Goal: Task Accomplishment & Management: Manage account settings

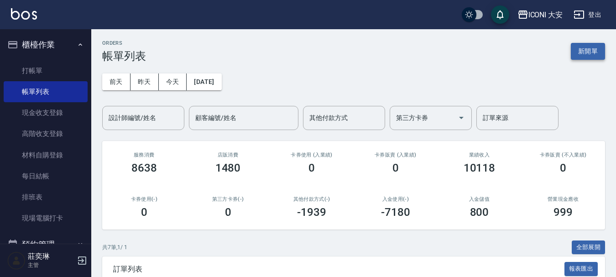
click at [587, 53] on button "新開單" at bounding box center [588, 51] width 34 height 17
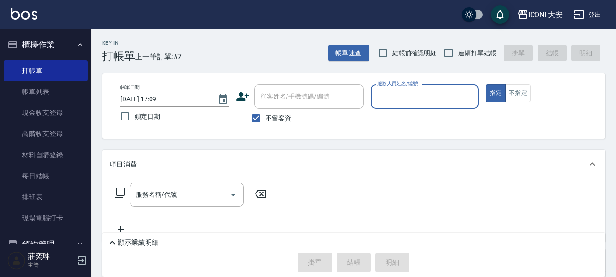
click at [405, 97] on input "服務人員姓名/編號" at bounding box center [425, 97] width 100 height 16
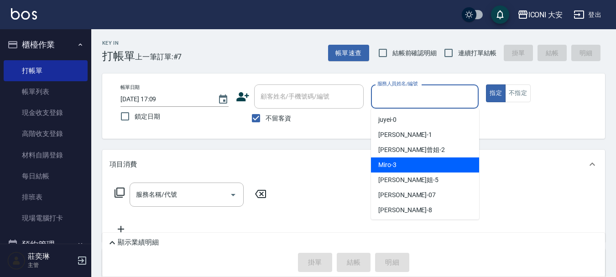
click at [403, 159] on div "Miro -3" at bounding box center [425, 165] width 108 height 15
type input "Miro-3"
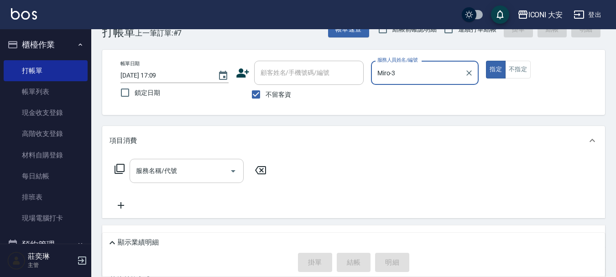
scroll to position [46, 0]
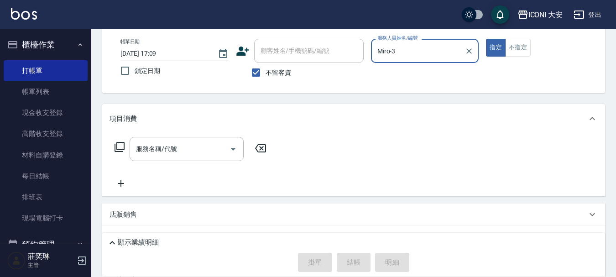
drag, startPoint x: 114, startPoint y: 145, endPoint x: 120, endPoint y: 148, distance: 7.1
click at [115, 145] on div "服務名稱/代號 服務名稱/代號" at bounding box center [191, 149] width 163 height 24
click at [123, 149] on icon at bounding box center [119, 147] width 11 height 11
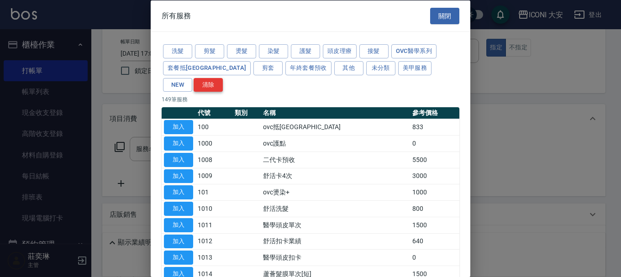
click at [223, 78] on button "清除" at bounding box center [208, 85] width 29 height 14
click at [192, 78] on button "NEW" at bounding box center [177, 85] width 29 height 14
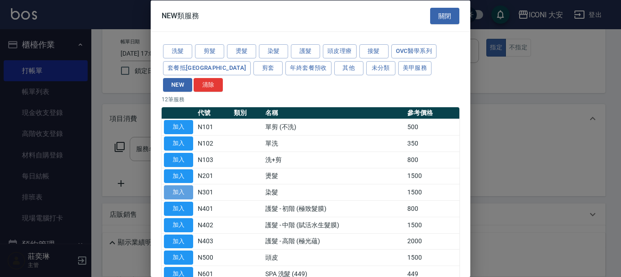
click at [179, 185] on button "加入" at bounding box center [178, 192] width 29 height 14
type input "染髮(N301)"
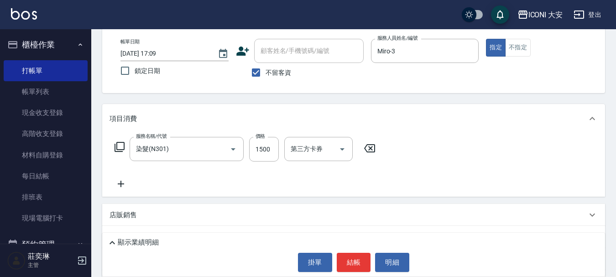
drag, startPoint x: 285, startPoint y: 153, endPoint x: 280, endPoint y: 153, distance: 4.6
click at [284, 153] on div "服務名稱/代號 染髮(N301) 服務名稱/代號 價格 1500 價格 第三方卡券 第三方卡券" at bounding box center [246, 149] width 272 height 25
click at [268, 154] on input "1500" at bounding box center [264, 149] width 30 height 25
type input "1400"
click at [359, 256] on button "結帳" at bounding box center [354, 262] width 34 height 19
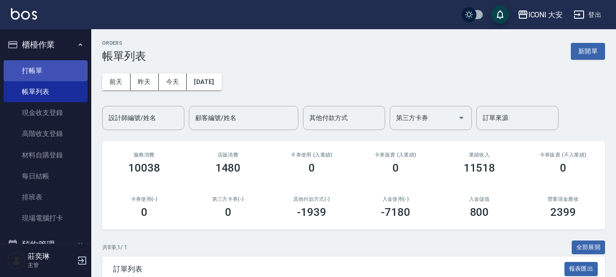
click at [39, 70] on link "打帳單" at bounding box center [46, 70] width 84 height 21
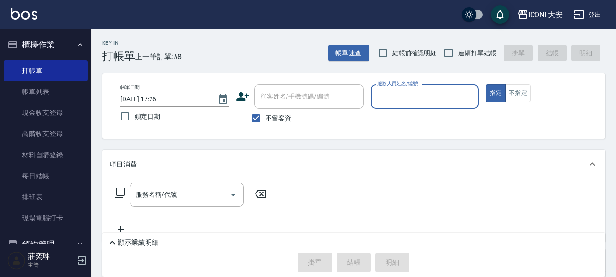
click at [405, 97] on input "服務人員姓名/編號" at bounding box center [425, 97] width 100 height 16
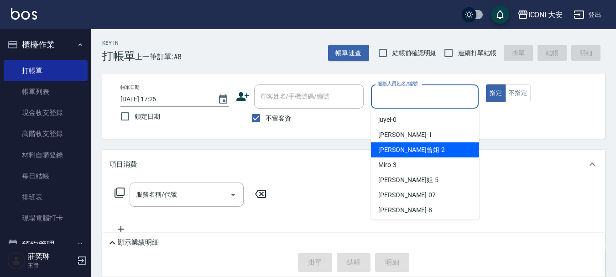
click at [413, 150] on span "[PERSON_NAME]曾姐 -2" at bounding box center [412, 150] width 67 height 10
type input "[PERSON_NAME]曾姐-2"
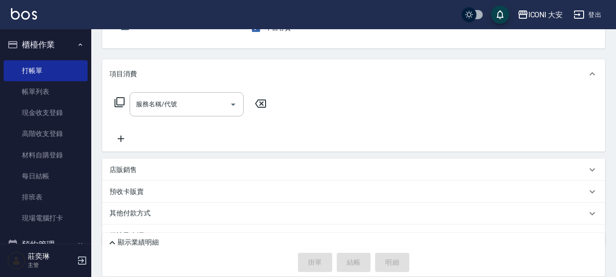
scroll to position [91, 0]
click at [201, 110] on input "服務名稱/代號" at bounding box center [180, 103] width 92 height 16
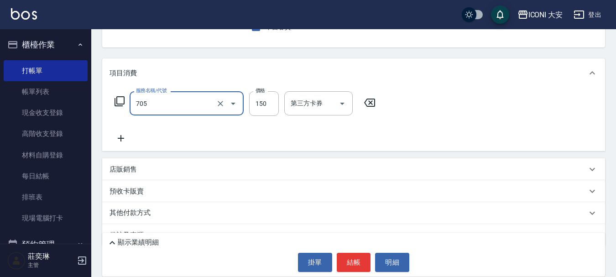
type input "吹風(705)"
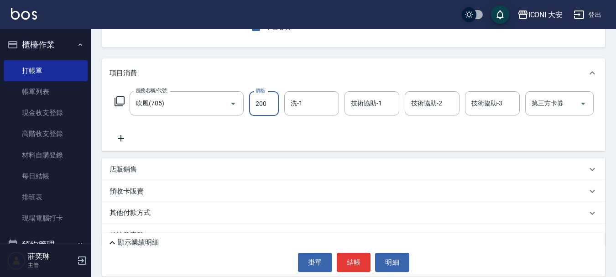
type input "200"
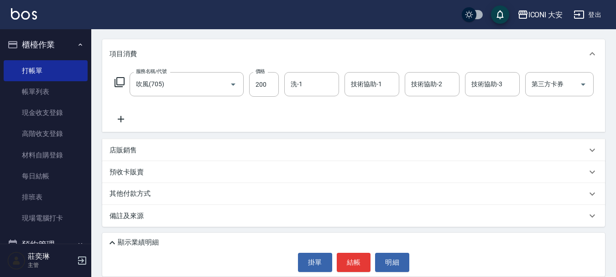
click at [121, 116] on icon at bounding box center [121, 119] width 6 height 6
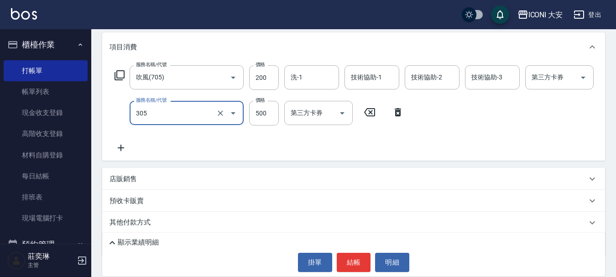
type input "剪髮(305)"
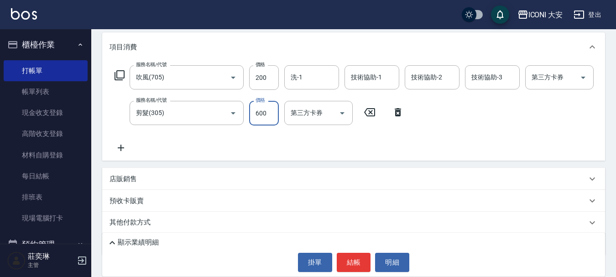
type input "600"
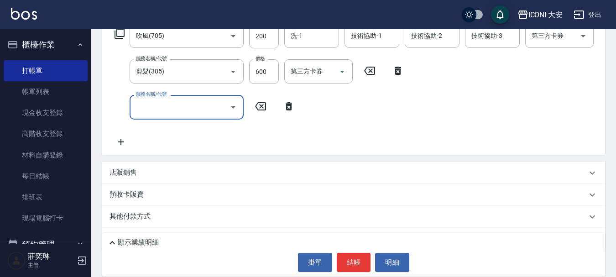
scroll to position [189, 0]
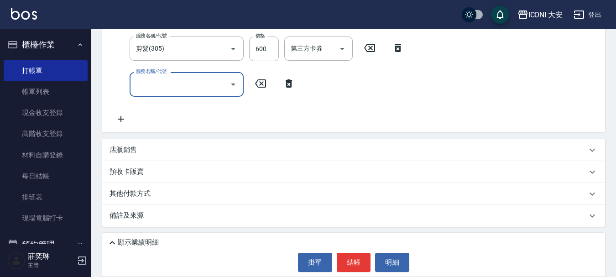
click at [288, 79] on icon at bounding box center [289, 83] width 6 height 8
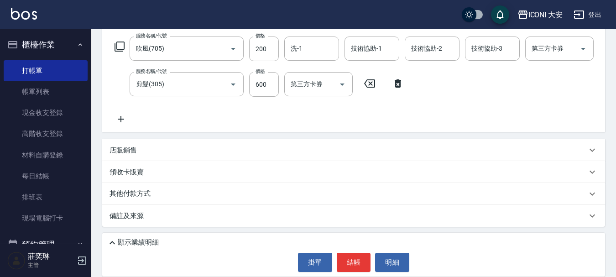
scroll to position [153, 0]
click at [352, 263] on button "結帳" at bounding box center [354, 262] width 34 height 19
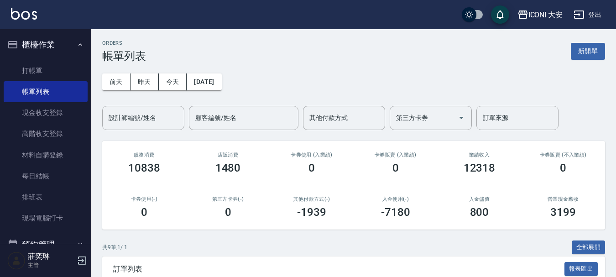
scroll to position [228, 0]
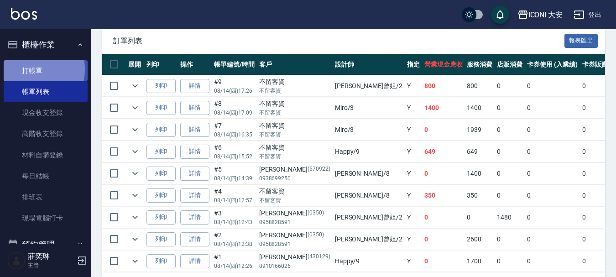
click at [32, 69] on link "打帳單" at bounding box center [46, 70] width 84 height 21
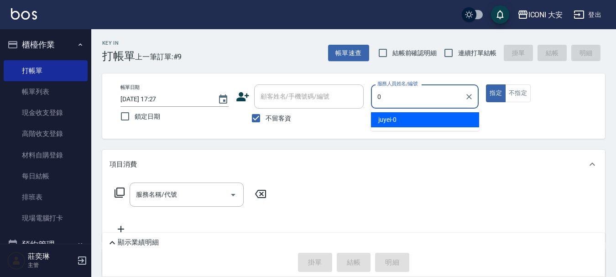
type input "0"
type button "true"
type input "juyei-0"
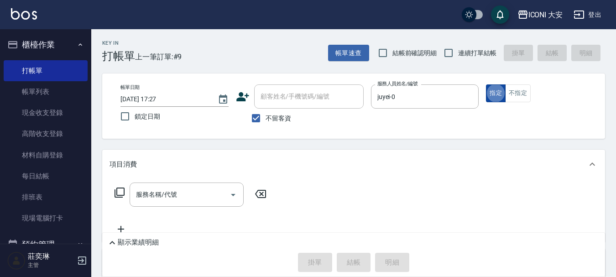
click at [493, 89] on button "指定" at bounding box center [496, 93] width 20 height 18
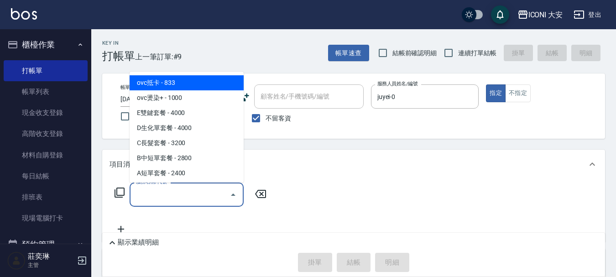
click at [159, 193] on input "服務名稱/代號" at bounding box center [180, 195] width 92 height 16
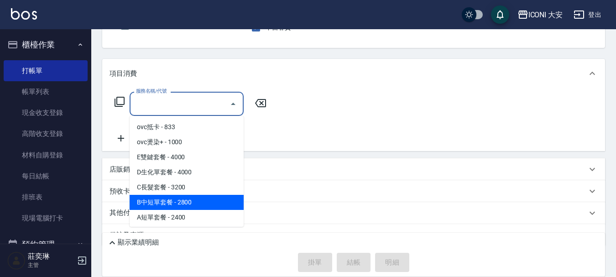
scroll to position [91, 0]
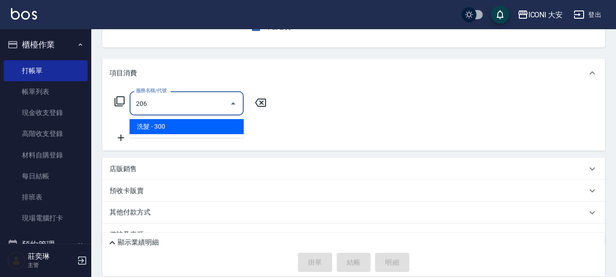
type input "洗髮(206)"
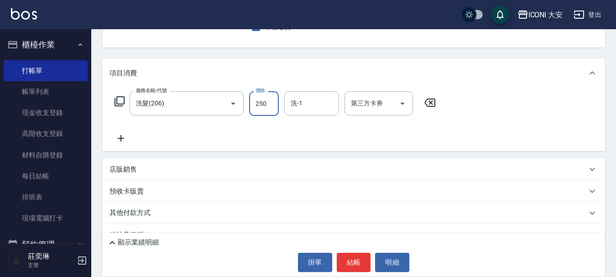
type input "250"
click at [120, 137] on icon at bounding box center [121, 138] width 23 height 11
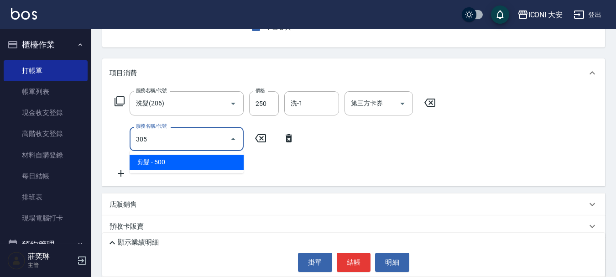
type input "剪髮(305)"
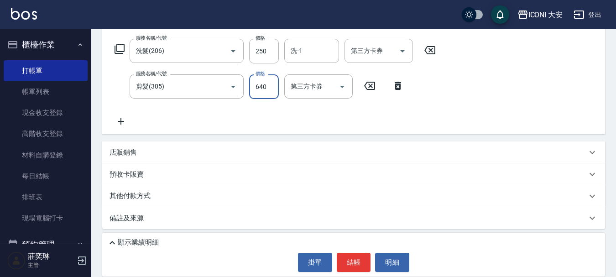
scroll to position [146, 0]
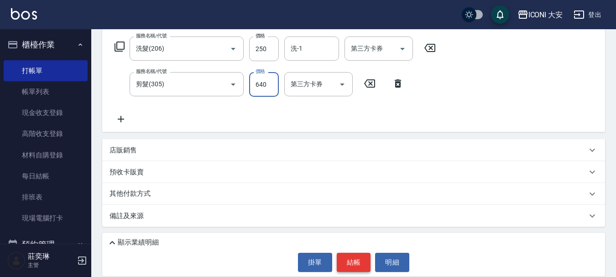
type input "640"
click at [350, 263] on button "結帳" at bounding box center [354, 262] width 34 height 19
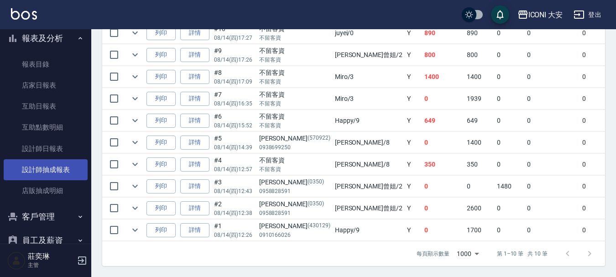
scroll to position [296, 0]
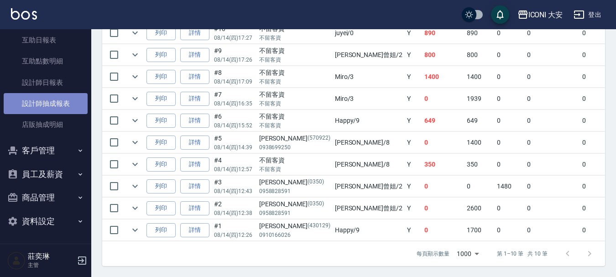
click at [53, 104] on link "設計師抽成報表" at bounding box center [46, 103] width 84 height 21
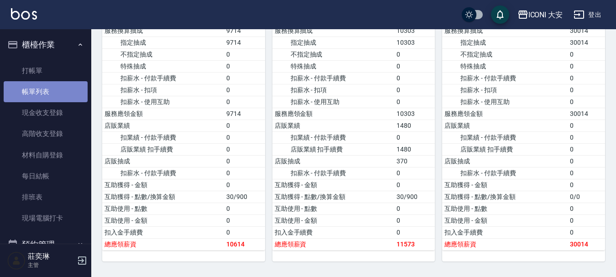
click at [51, 90] on link "帳單列表" at bounding box center [46, 91] width 84 height 21
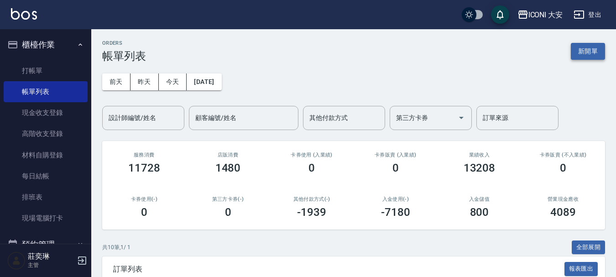
click at [584, 53] on button "新開單" at bounding box center [588, 51] width 34 height 17
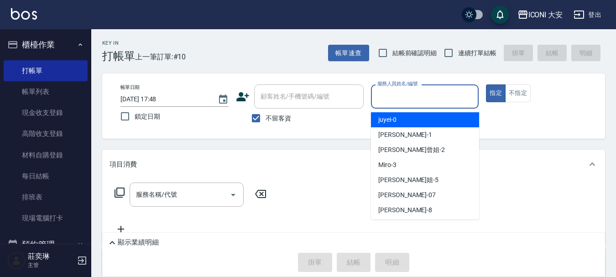
click at [435, 93] on input "服務人員姓名/編號" at bounding box center [425, 97] width 100 height 16
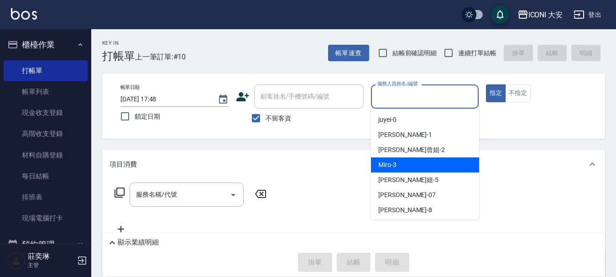
click at [411, 160] on div "Miro -3" at bounding box center [425, 165] width 108 height 15
type input "Miro-3"
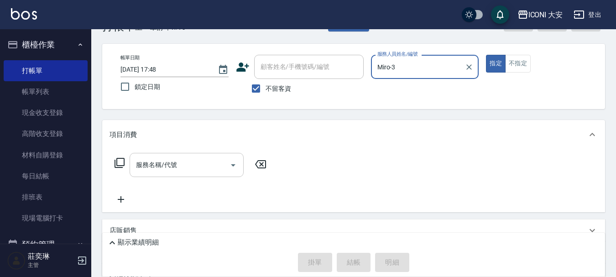
scroll to position [46, 0]
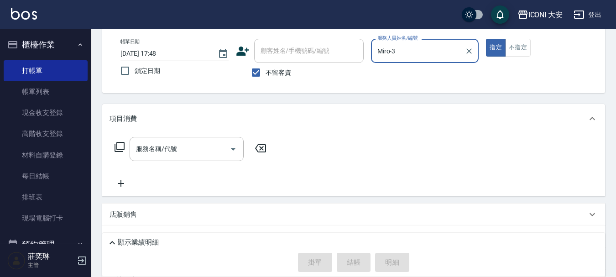
click at [124, 147] on icon at bounding box center [120, 147] width 10 height 10
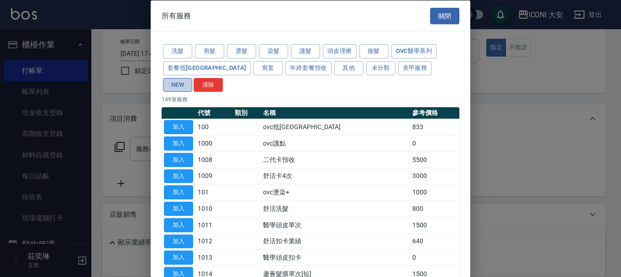
click at [192, 78] on button "NEW" at bounding box center [177, 85] width 29 height 14
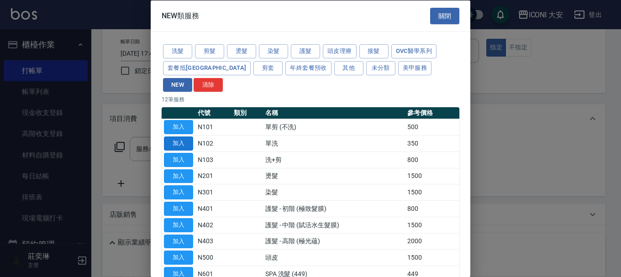
click at [181, 137] on button "加入" at bounding box center [178, 144] width 29 height 14
type input "單洗(N102)"
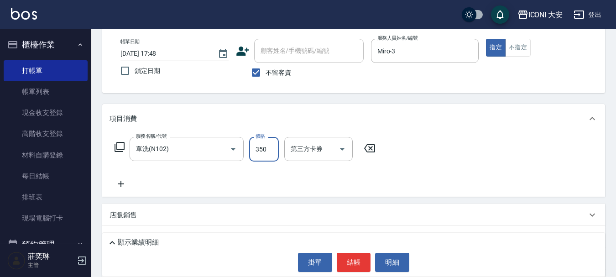
click at [261, 142] on input "350" at bounding box center [264, 149] width 30 height 25
type input "500"
click at [355, 266] on button "結帳" at bounding box center [354, 262] width 34 height 19
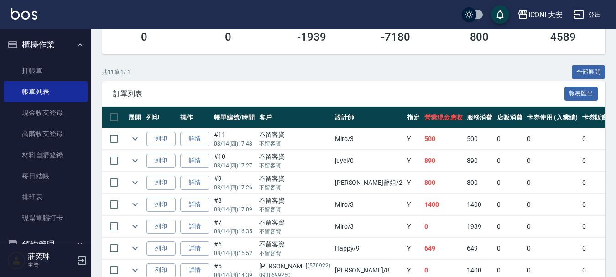
scroll to position [183, 0]
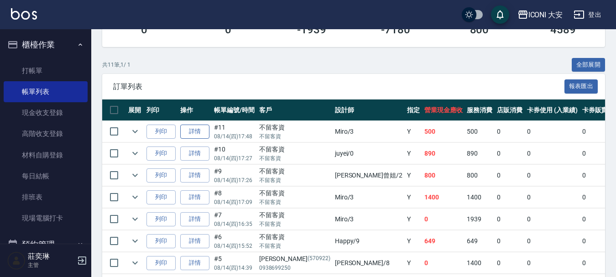
click at [203, 130] on link "詳情" at bounding box center [194, 132] width 29 height 14
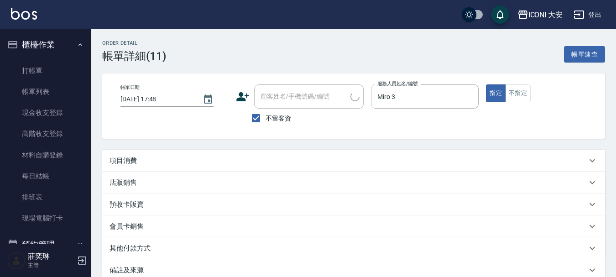
type input "[DATE] 17:48"
checkbox input "true"
type input "Miro-3"
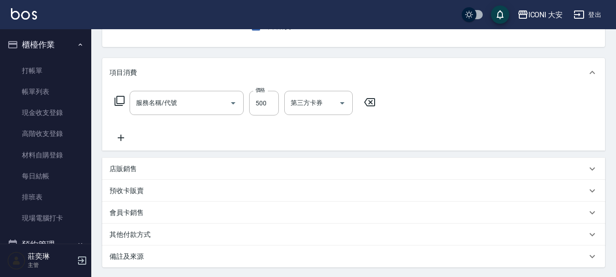
scroll to position [7, 0]
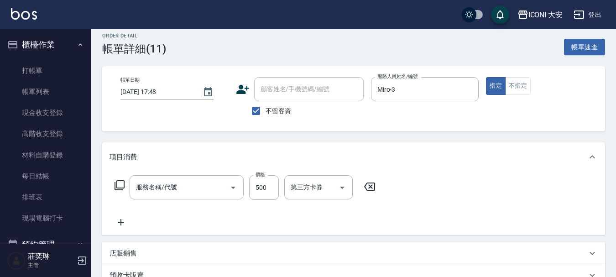
type input "單洗(N102)"
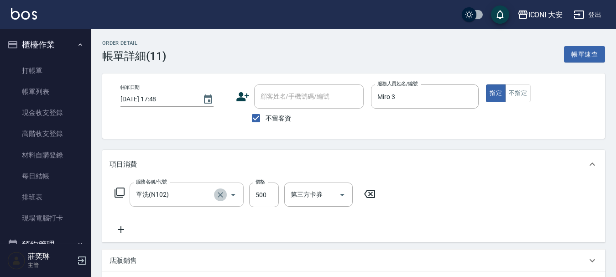
click at [223, 195] on icon "Clear" at bounding box center [220, 194] width 9 height 9
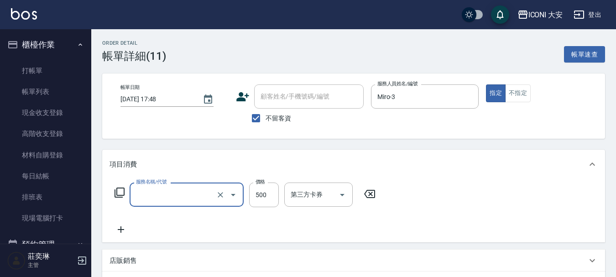
type input "單洗(N102)"
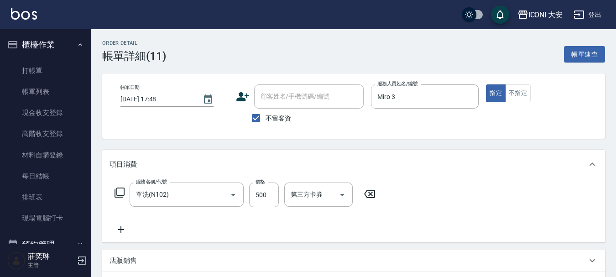
click at [119, 194] on icon at bounding box center [119, 192] width 11 height 11
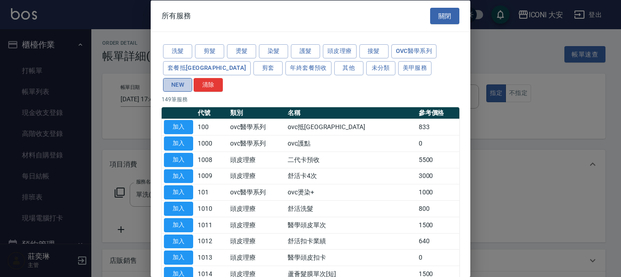
click at [192, 78] on button "NEW" at bounding box center [177, 85] width 29 height 14
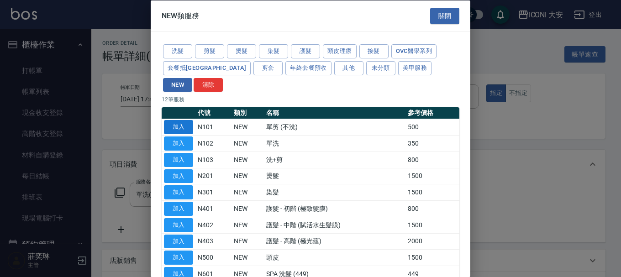
click at [184, 120] on button "加入" at bounding box center [178, 127] width 29 height 14
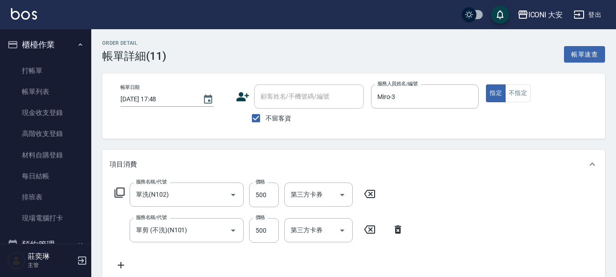
click at [365, 193] on icon at bounding box center [369, 194] width 23 height 11
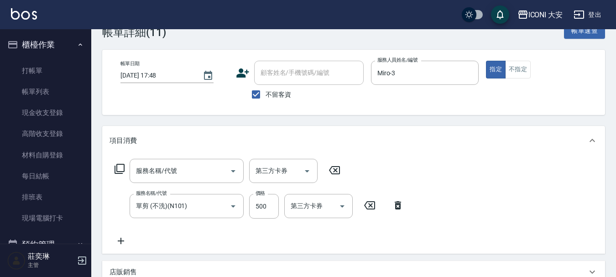
scroll to position [183, 0]
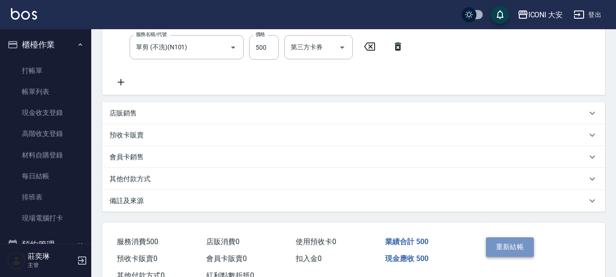
click at [491, 243] on button "重新結帳" at bounding box center [510, 246] width 48 height 19
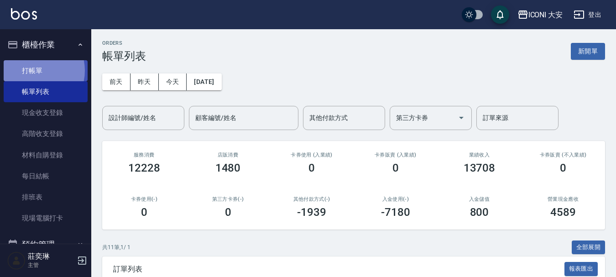
click at [33, 70] on link "打帳單" at bounding box center [46, 70] width 84 height 21
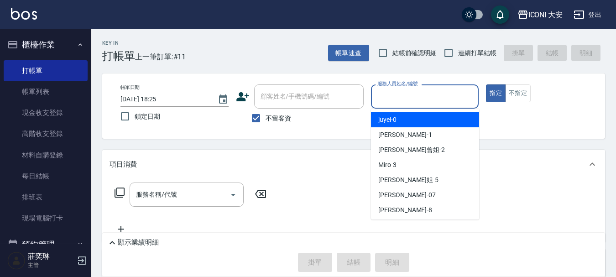
click at [389, 100] on input "服務人員姓名/編號" at bounding box center [425, 97] width 100 height 16
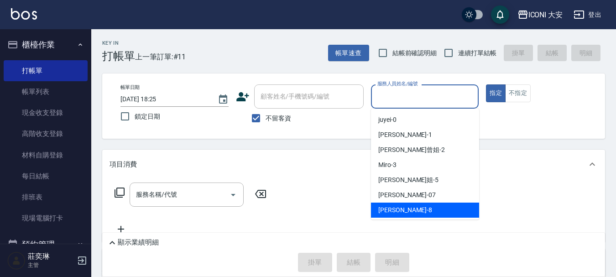
click at [384, 212] on span "Yulisa -8" at bounding box center [406, 210] width 54 height 10
type input "Yulisa-8"
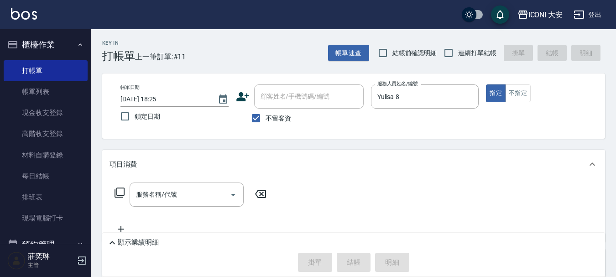
click at [122, 193] on icon at bounding box center [119, 192] width 11 height 11
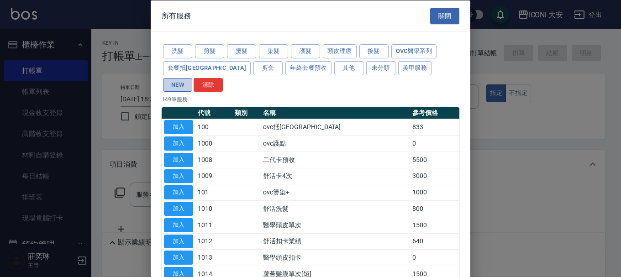
click at [192, 78] on button "NEW" at bounding box center [177, 85] width 29 height 14
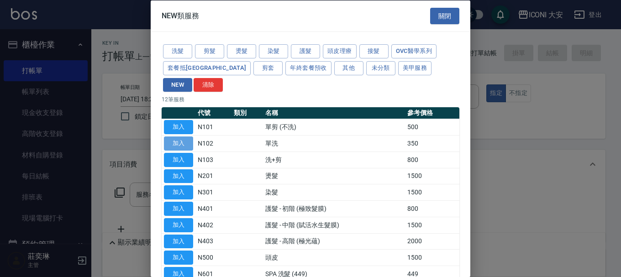
click at [189, 137] on button "加入" at bounding box center [178, 144] width 29 height 14
type input "單洗(N102)"
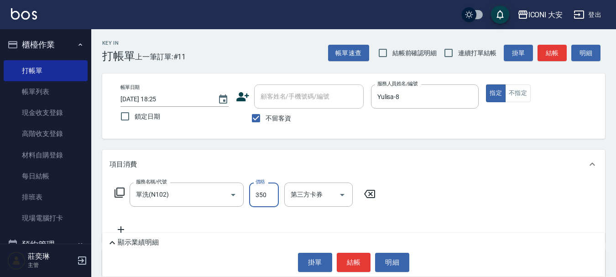
click at [271, 194] on input "350" at bounding box center [264, 195] width 30 height 25
type input "370"
click at [350, 260] on button "結帳" at bounding box center [354, 262] width 34 height 19
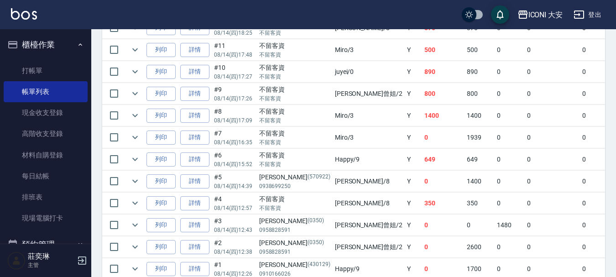
scroll to position [241, 0]
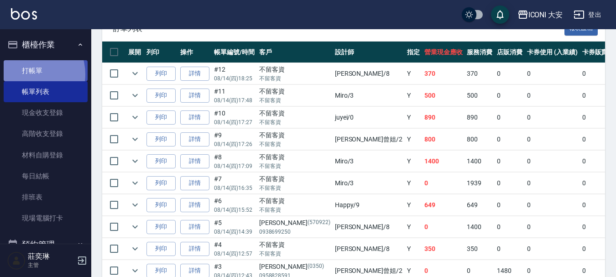
click at [30, 74] on link "打帳單" at bounding box center [46, 70] width 84 height 21
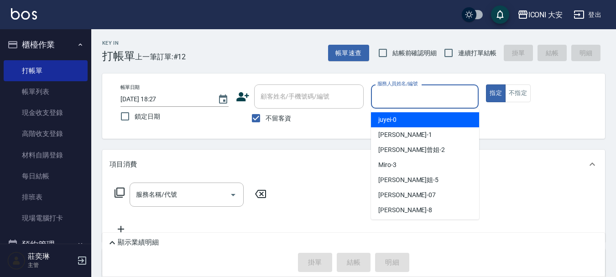
click at [434, 93] on input "服務人員姓名/編號" at bounding box center [425, 97] width 100 height 16
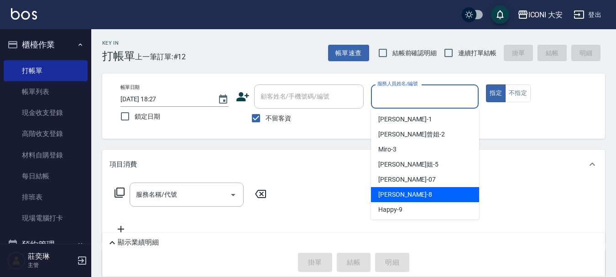
scroll to position [17, 0]
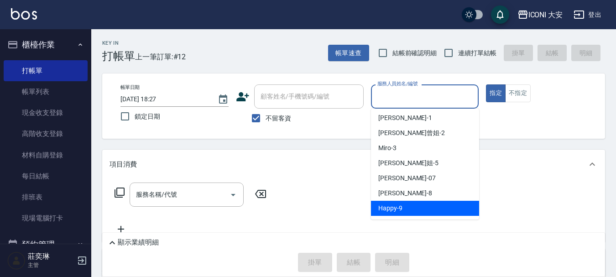
click at [412, 211] on div "Happy -9" at bounding box center [425, 208] width 108 height 15
type input "Happy-9"
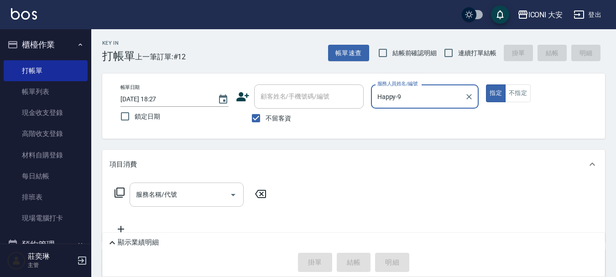
click at [213, 194] on input "服務名稱/代號" at bounding box center [180, 195] width 92 height 16
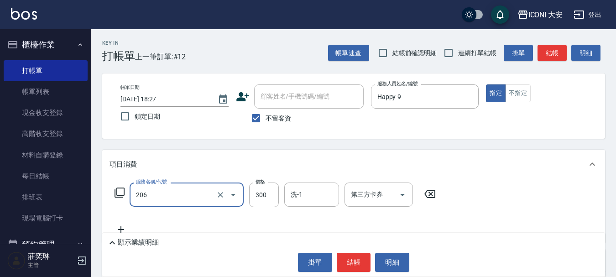
type input "洗髮(206)"
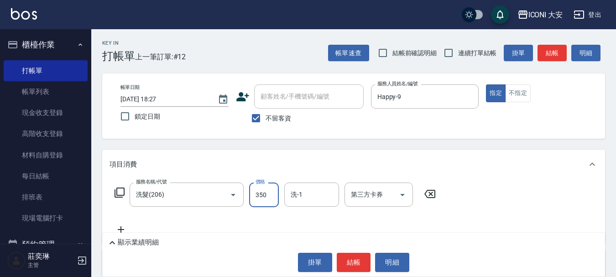
drag, startPoint x: 213, startPoint y: 194, endPoint x: 342, endPoint y: 174, distance: 129.8
click at [216, 194] on div "洗髮(206) 服務名稱/代號" at bounding box center [187, 195] width 114 height 24
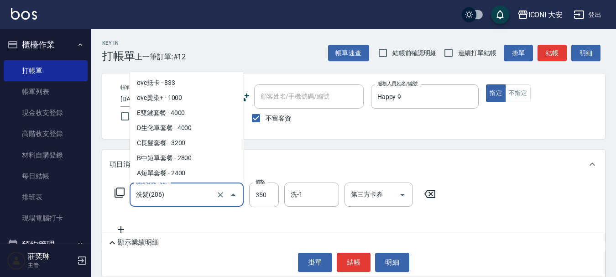
scroll to position [0, 0]
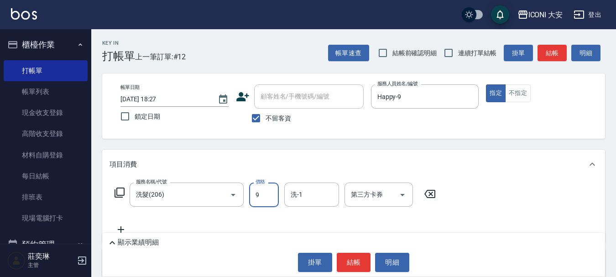
click at [263, 191] on input "9" at bounding box center [264, 195] width 30 height 25
type input "350"
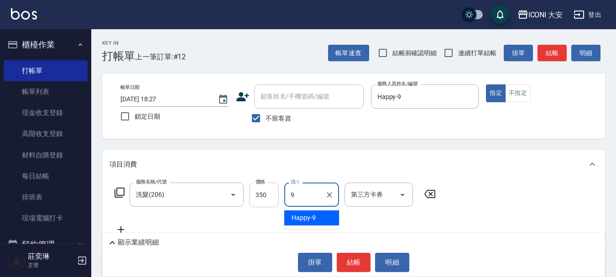
type input "Happy-9"
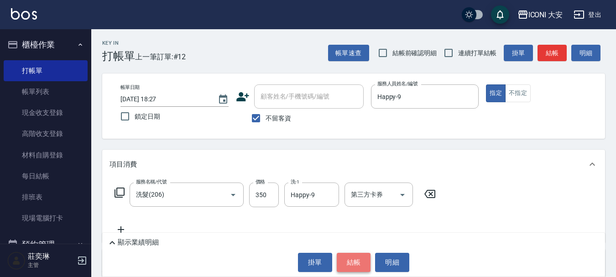
click at [357, 256] on button "結帳" at bounding box center [354, 262] width 34 height 19
